Goal: Information Seeking & Learning: Learn about a topic

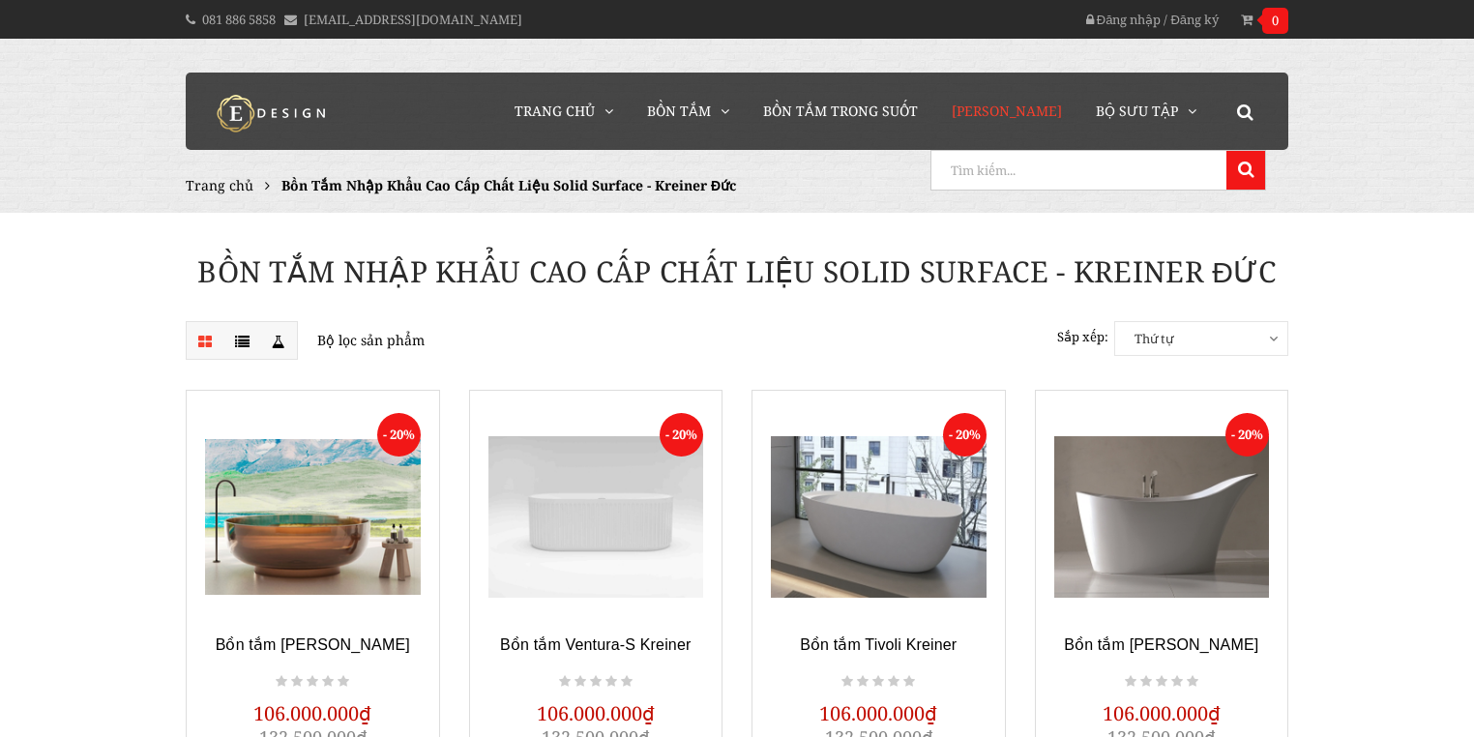
click at [1176, 167] on input "search" at bounding box center [1077, 170] width 290 height 39
type input "shute"
click at [1227, 151] on button at bounding box center [1246, 170] width 39 height 39
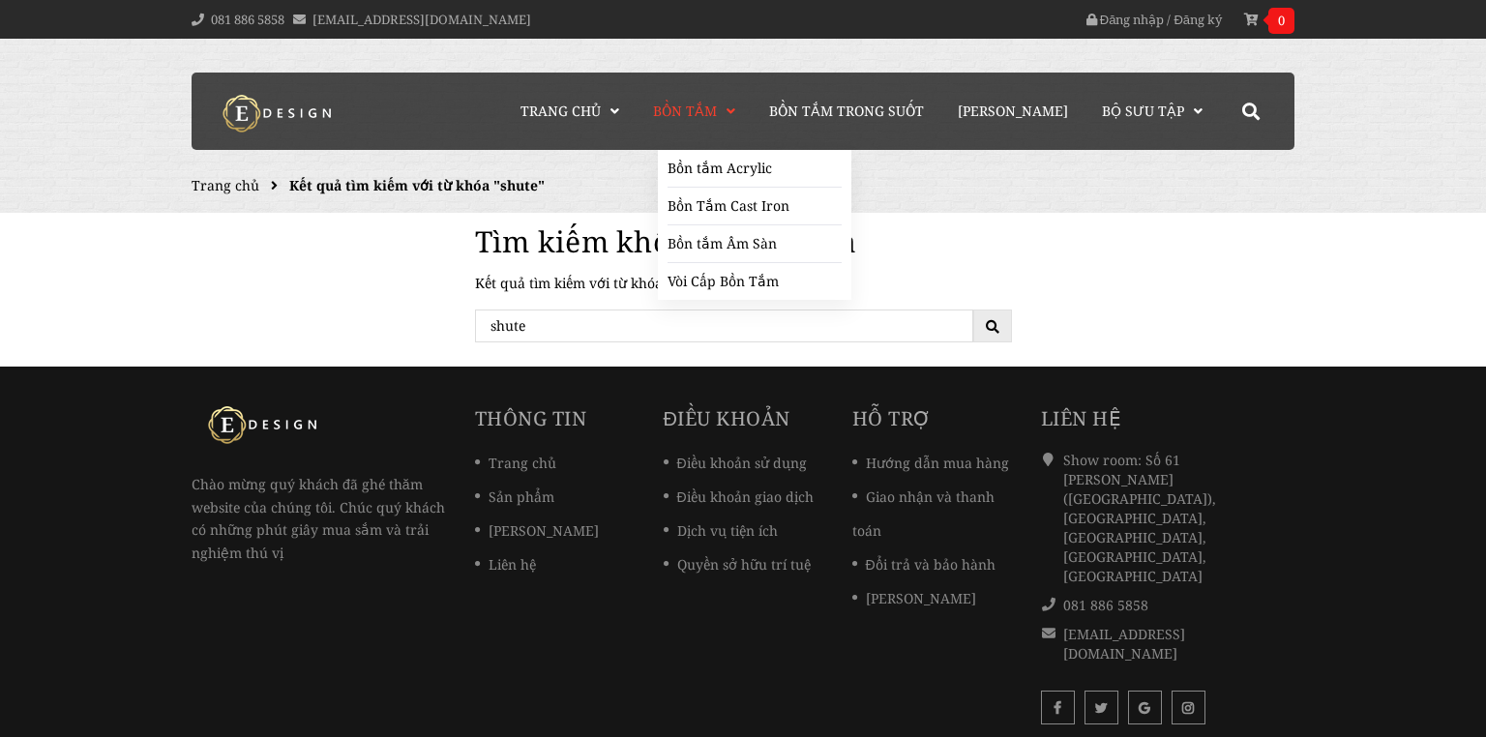
click at [717, 111] on span "Bồn Tắm" at bounding box center [685, 111] width 64 height 18
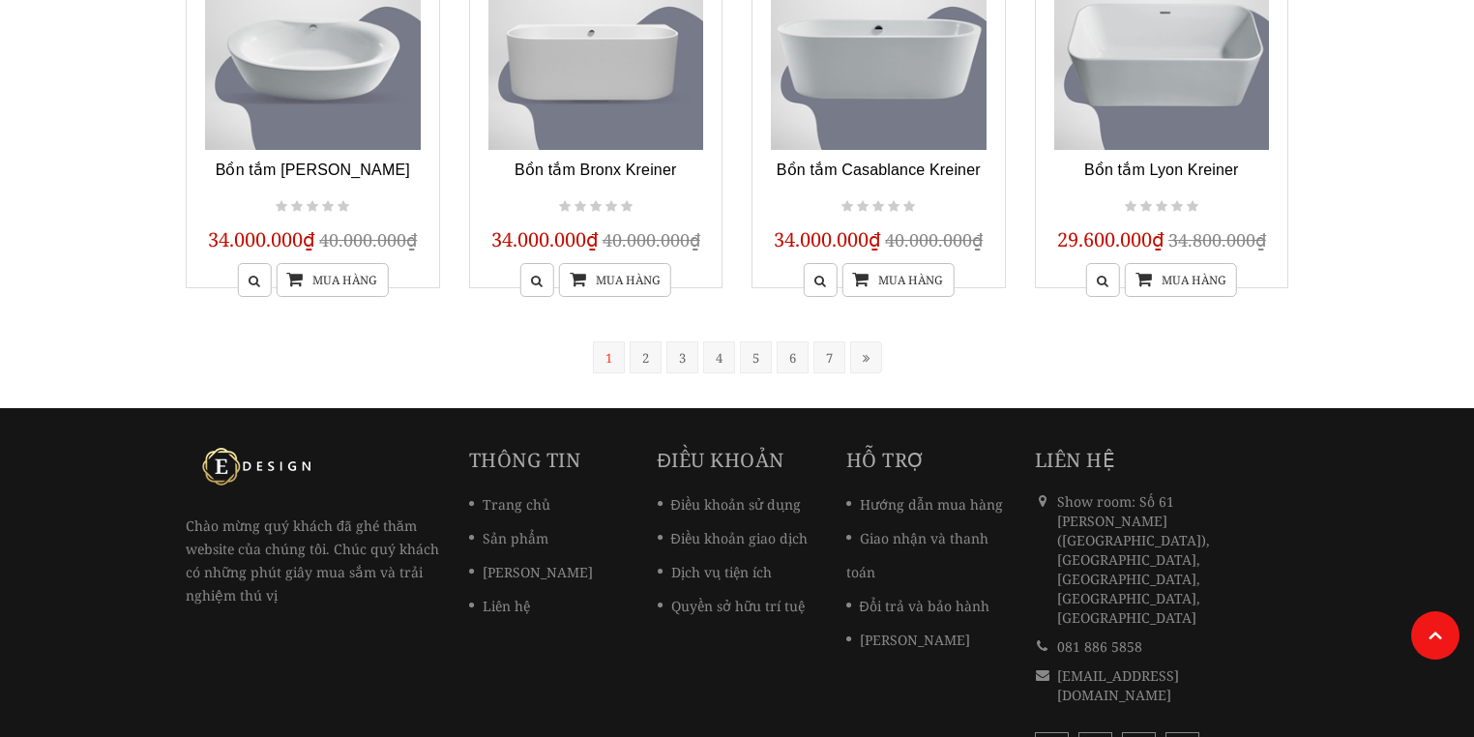
scroll to position [1743, 0]
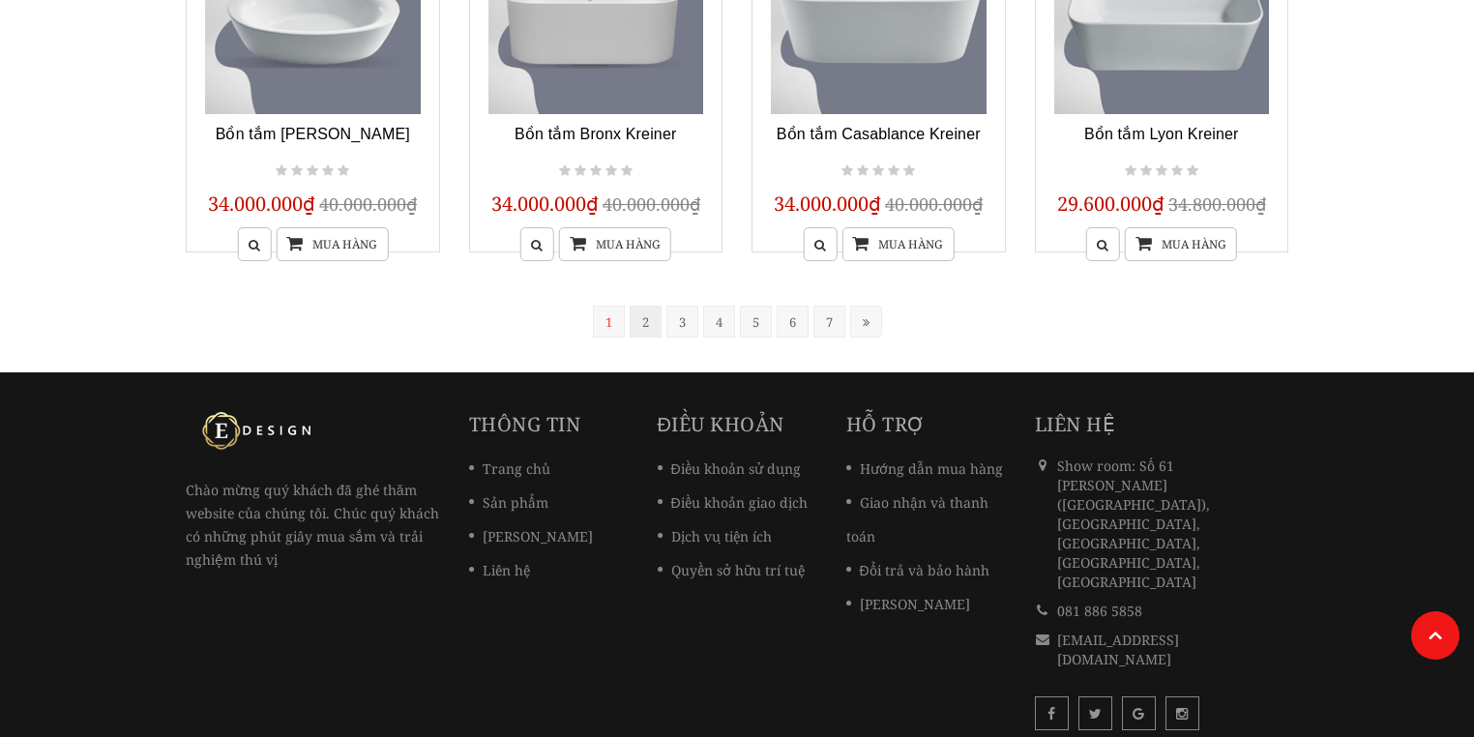
click at [643, 309] on link "2" at bounding box center [646, 322] width 32 height 32
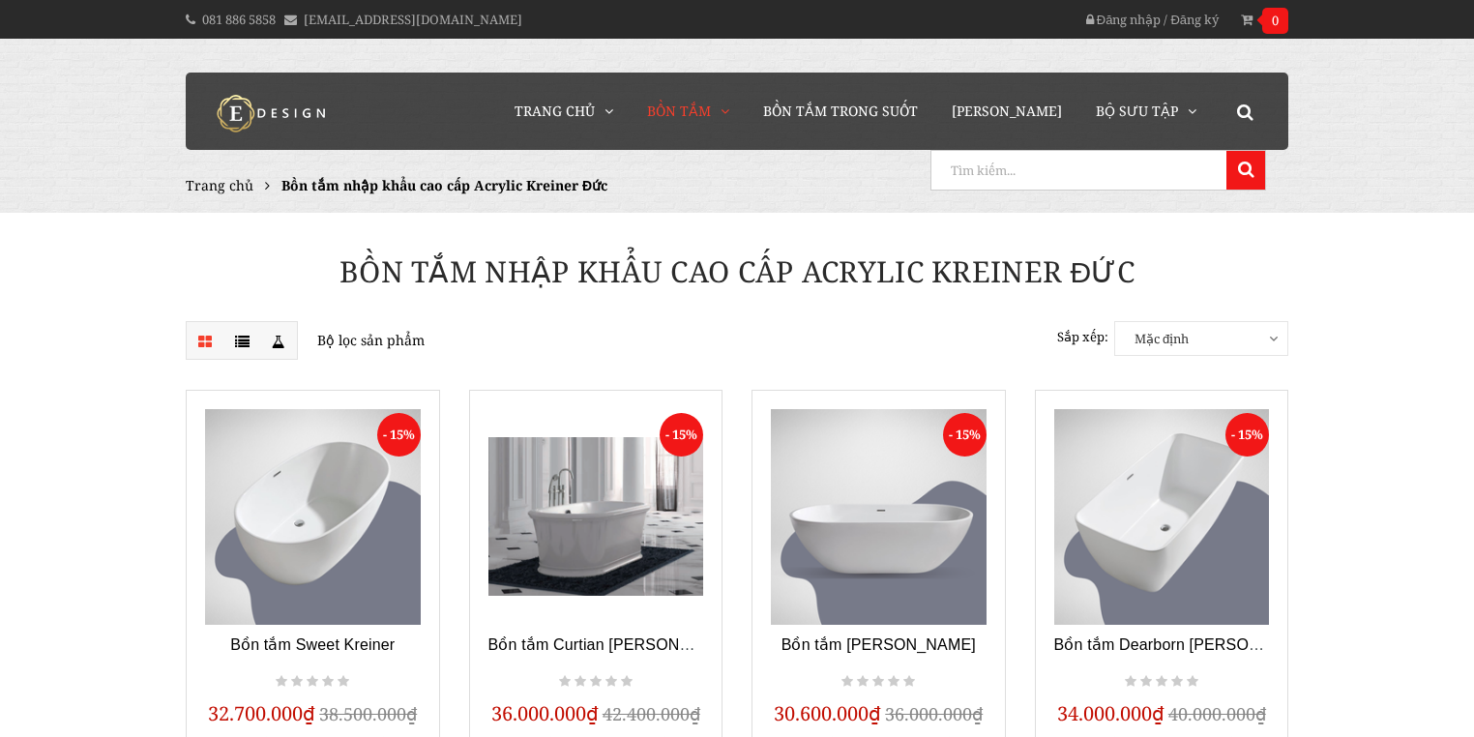
drag, startPoint x: 1150, startPoint y: 166, endPoint x: 1223, endPoint y: 144, distance: 75.9
click at [1184, 169] on section "Trang chủ Bồn tắm nhập khẩu cao cấp Acrylic Kreiner Đức" at bounding box center [737, 186] width 1103 height 52
click at [1167, 180] on input "search" at bounding box center [1077, 170] width 290 height 39
type input "sh"
click at [1227, 151] on button at bounding box center [1246, 170] width 39 height 39
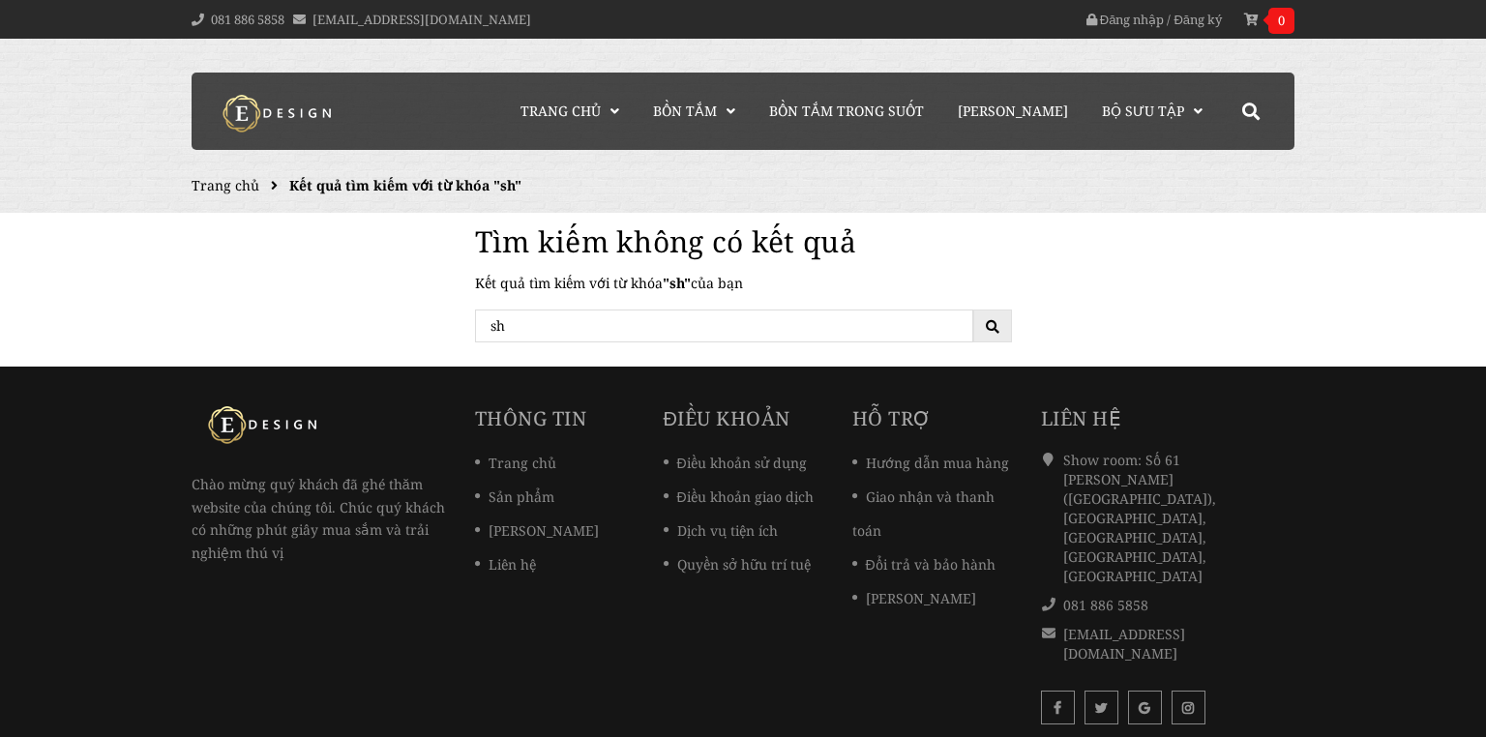
click at [747, 329] on input "sh" at bounding box center [724, 326] width 498 height 33
type input "su"
click at [973, 310] on button "submit" at bounding box center [992, 326] width 39 height 33
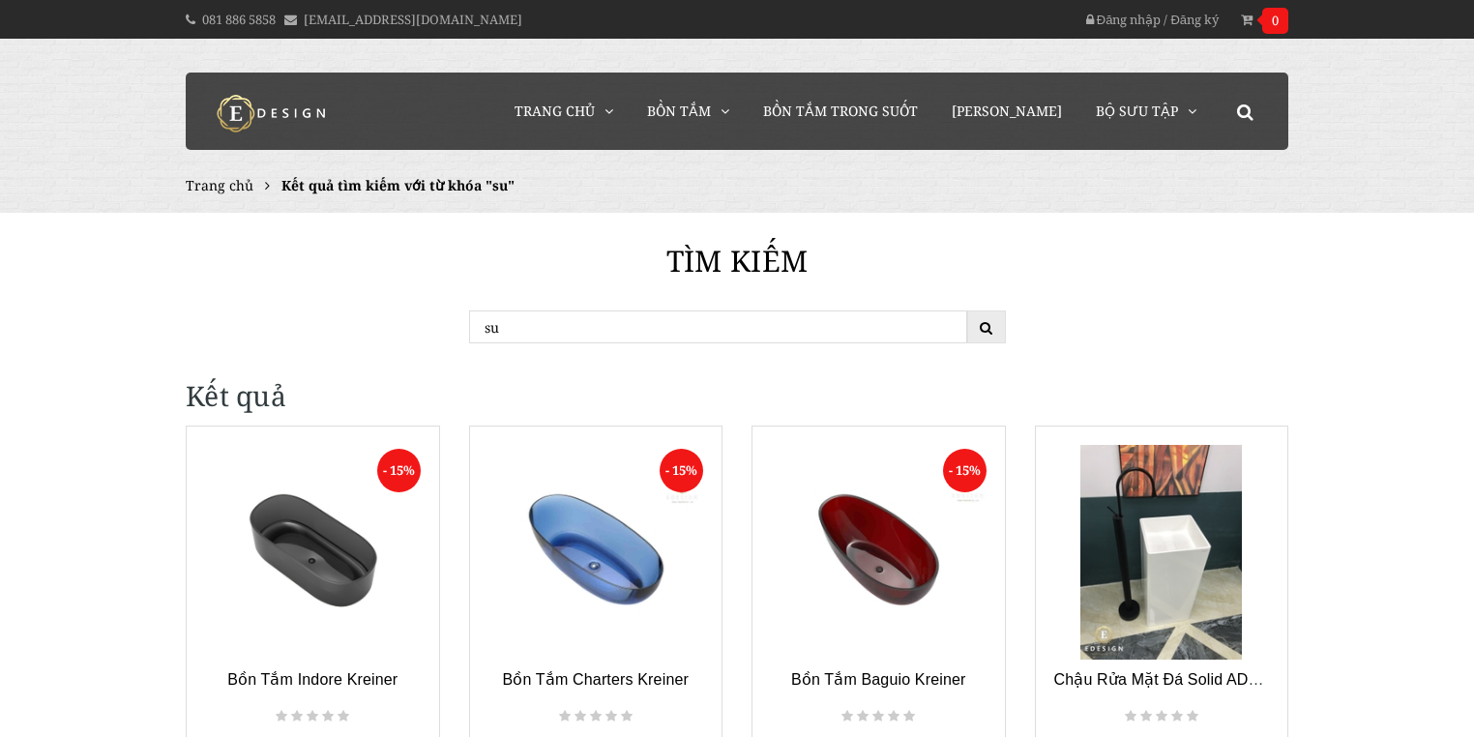
drag, startPoint x: 583, startPoint y: 342, endPoint x: 436, endPoint y: 325, distance: 148.0
click at [436, 325] on div "Tìm kiếm su Kết quả - 15% Bồn Tắm [GEOGRAPHIC_DATA] 112.000.000₫ 131.700.000₫ M…" at bounding box center [737, 536] width 1132 height 646
type input "te"
click at [968, 311] on button "submit" at bounding box center [987, 327] width 39 height 33
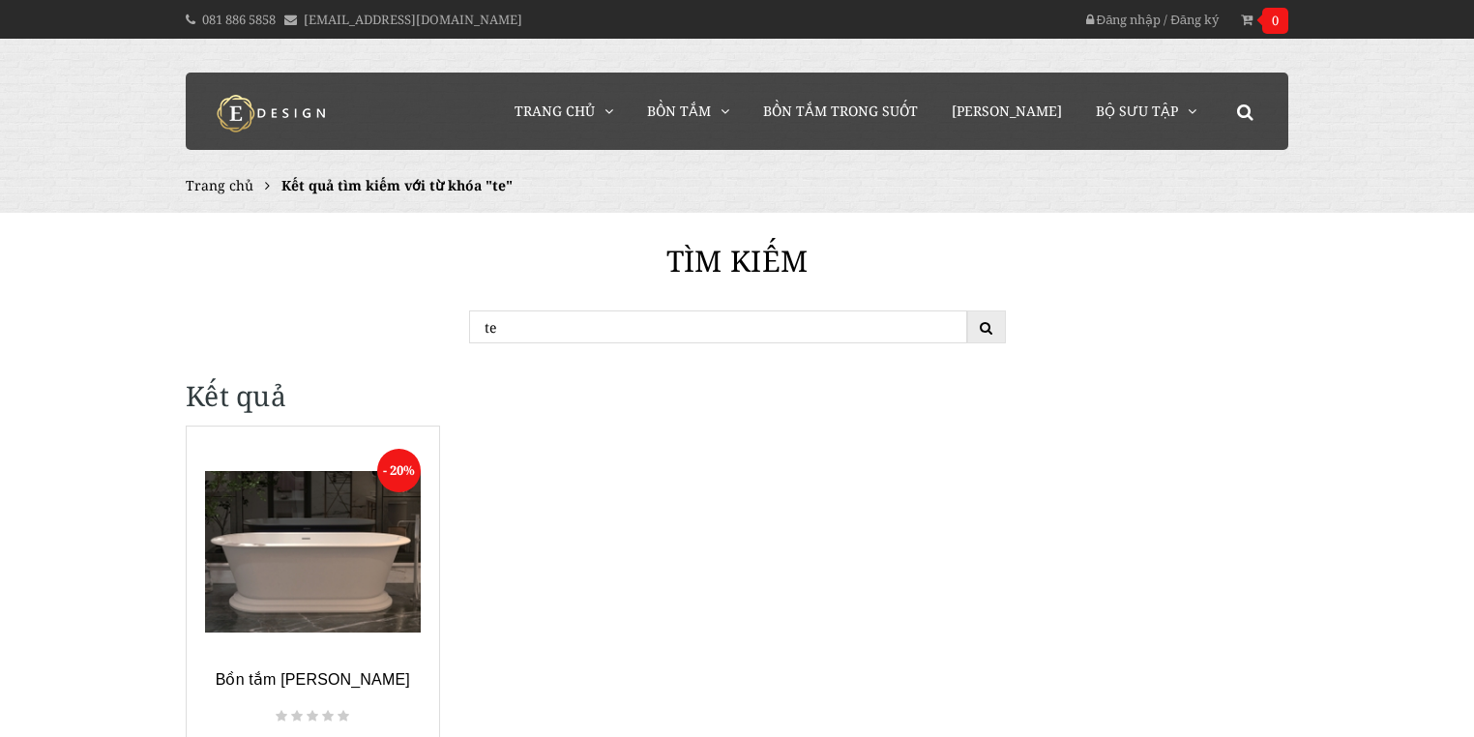
click at [543, 317] on input "te" at bounding box center [718, 327] width 498 height 33
type input "tròn"
click at [968, 311] on button "submit" at bounding box center [987, 327] width 39 height 33
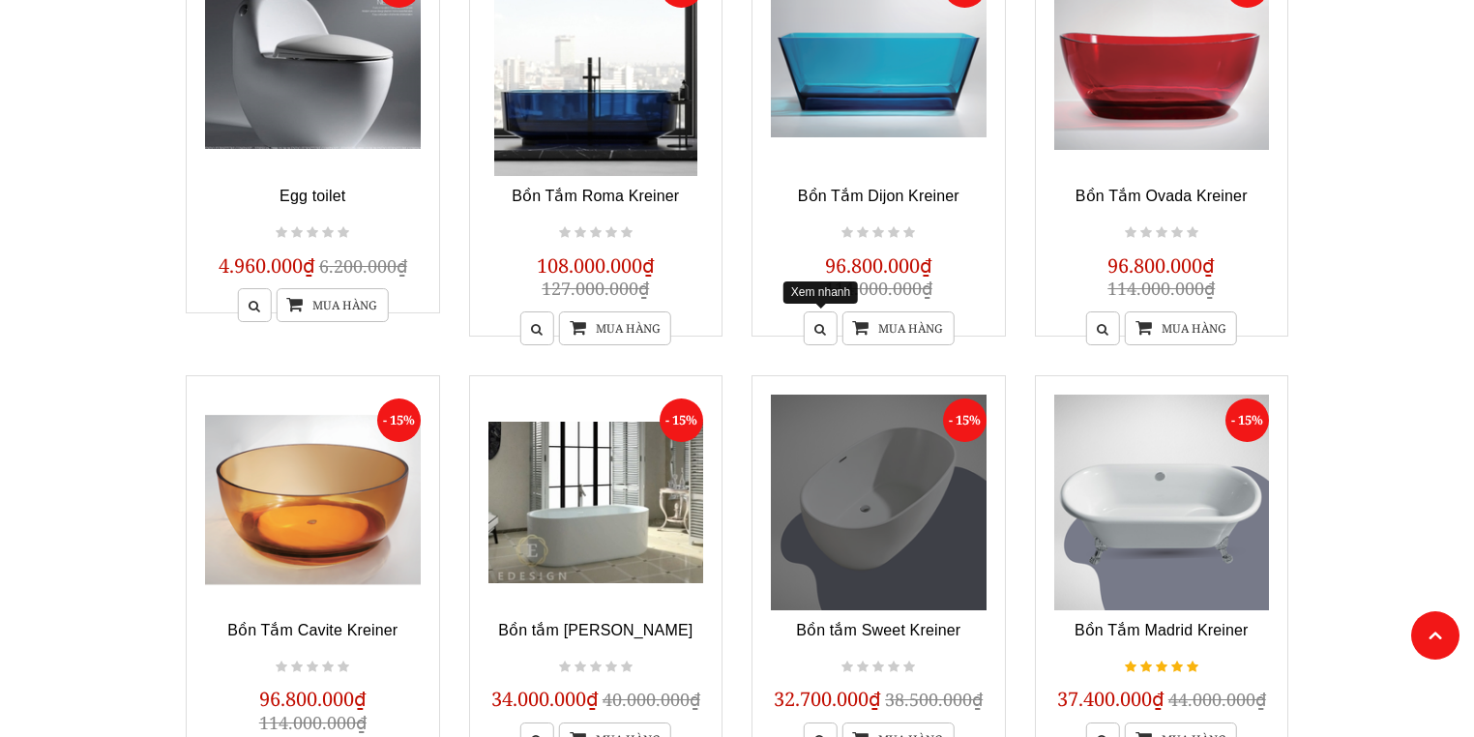
scroll to position [1084, 0]
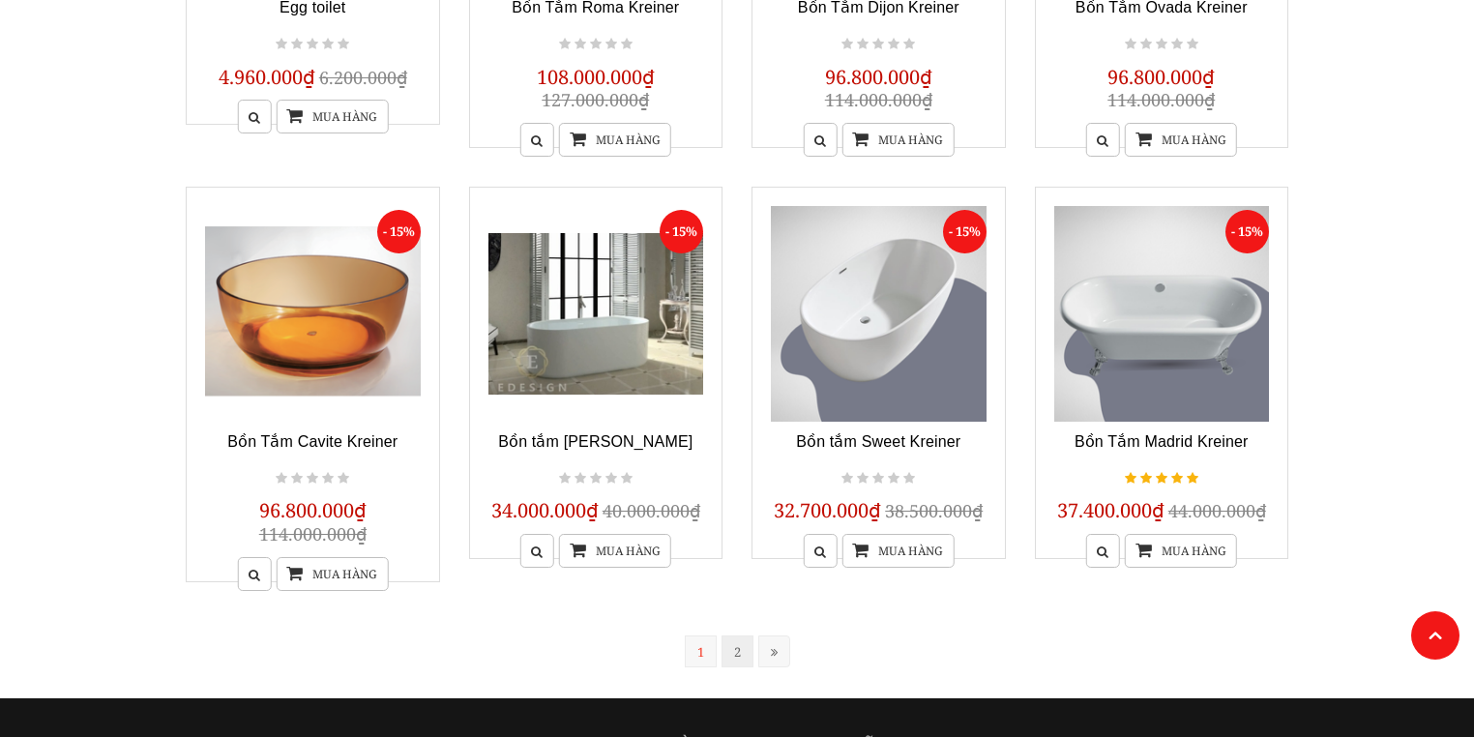
click at [739, 657] on link "2" at bounding box center [738, 652] width 32 height 32
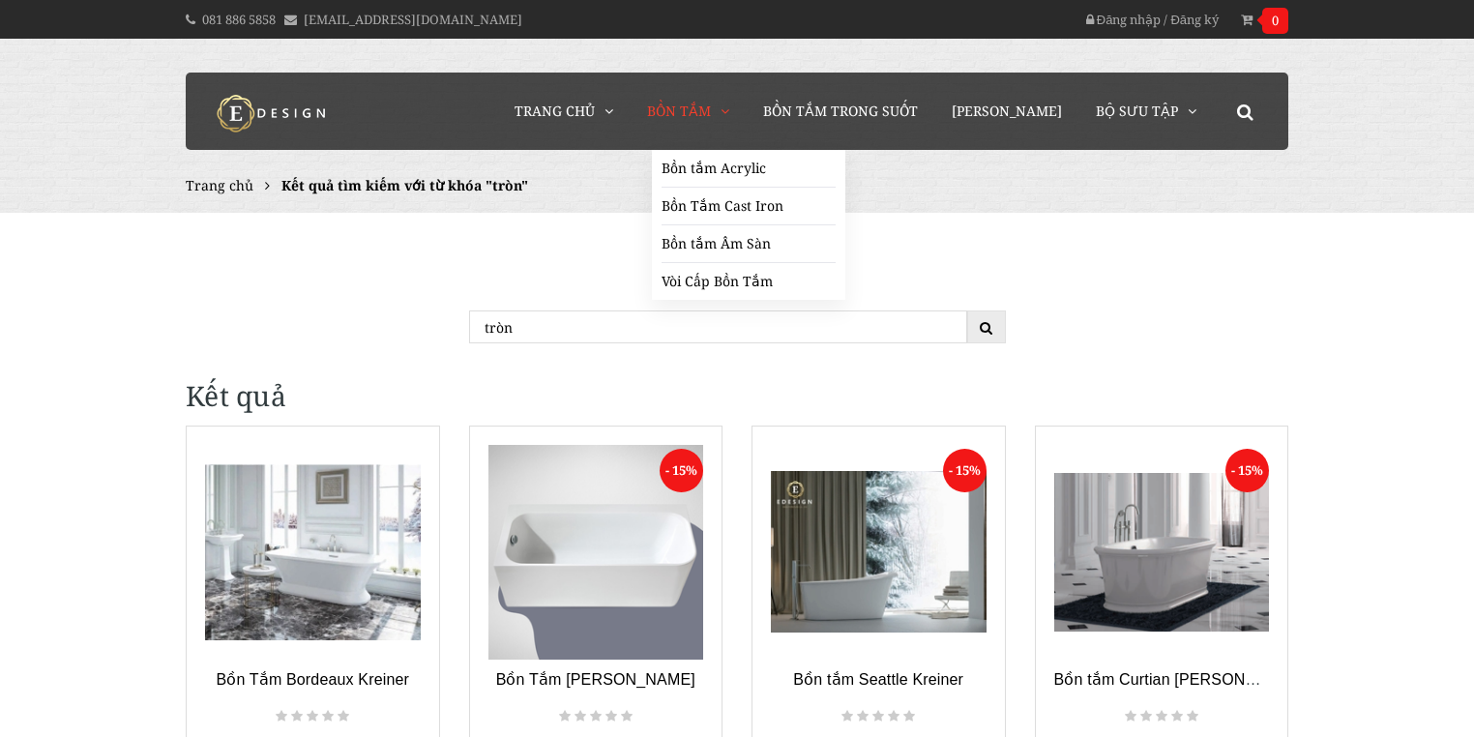
click at [711, 108] on span "Bồn Tắm" at bounding box center [679, 111] width 64 height 18
